Goal: Task Accomplishment & Management: Use online tool/utility

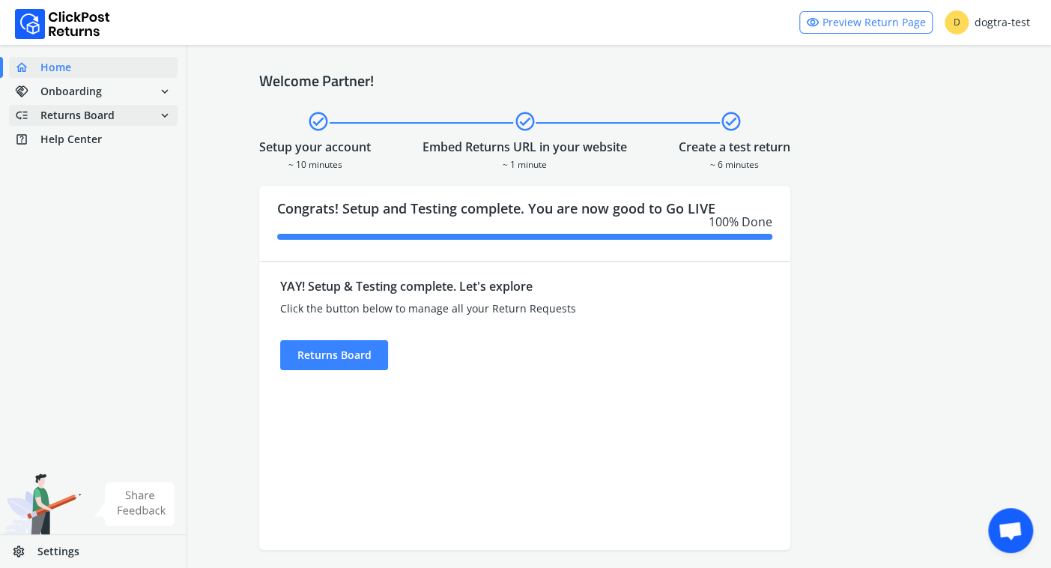
click at [67, 121] on span "Returns Board" at bounding box center [77, 115] width 74 height 15
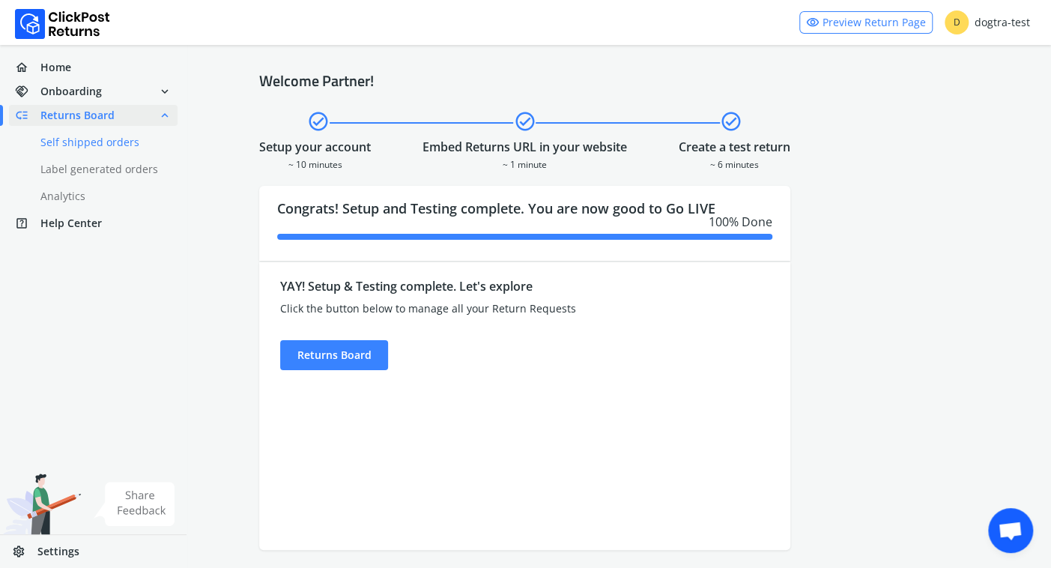
click at [91, 141] on link "done Self shipped orders" at bounding box center [102, 142] width 187 height 21
